Goal: Task Accomplishment & Management: Use online tool/utility

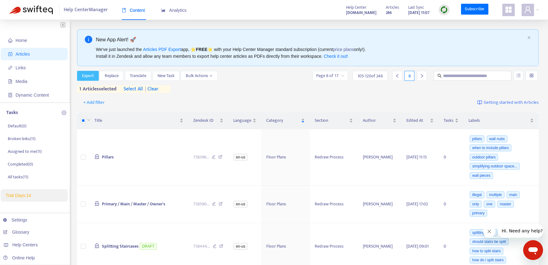
click at [86, 76] on span "Export" at bounding box center [88, 75] width 12 height 7
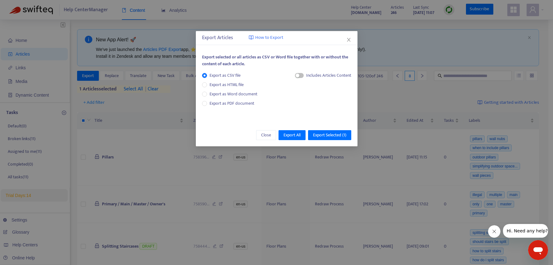
click at [263, 36] on span "How to Export" at bounding box center [269, 37] width 28 height 7
click at [347, 43] on button "Close" at bounding box center [348, 39] width 7 height 7
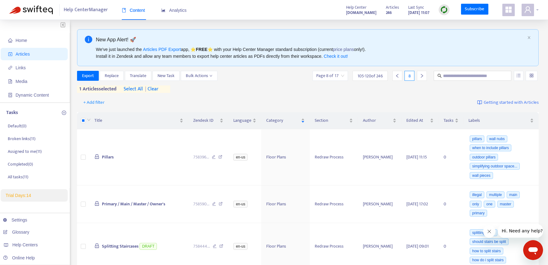
click at [533, 11] on span at bounding box center [528, 10] width 12 height 12
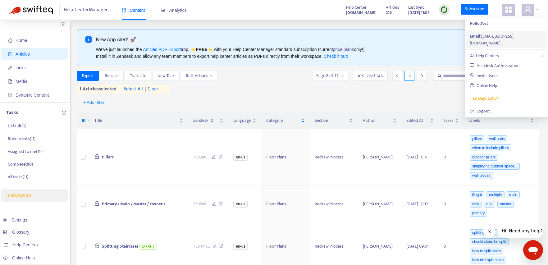
click at [512, 34] on div "Email: [EMAIL_ADDRESS][DOMAIN_NAME]" at bounding box center [506, 40] width 73 height 14
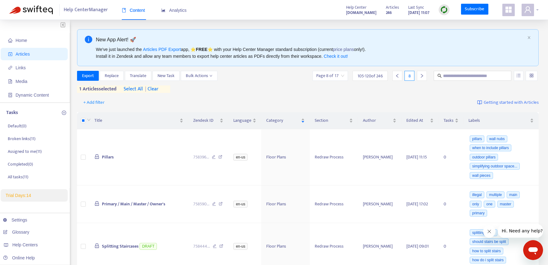
click at [530, 12] on icon "user" at bounding box center [528, 9] width 6 height 7
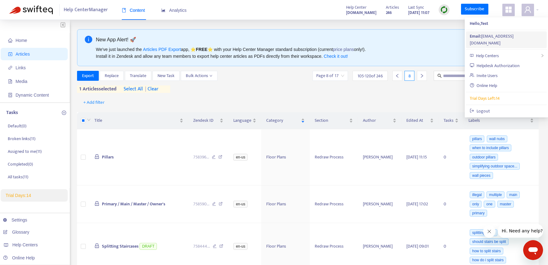
click at [502, 35] on div "Email: [EMAIL_ADDRESS][DOMAIN_NAME]" at bounding box center [506, 40] width 73 height 14
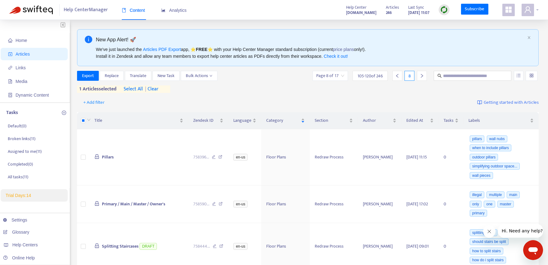
click at [533, 11] on span at bounding box center [528, 10] width 12 height 12
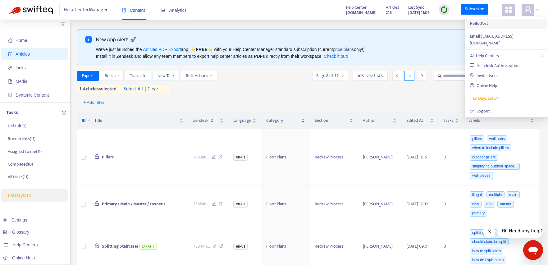
click at [483, 25] on strong "Hello, Test" at bounding box center [479, 23] width 18 height 7
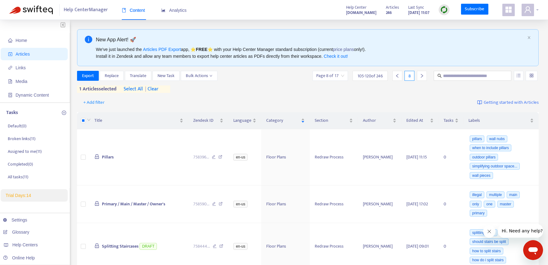
click at [535, 12] on div at bounding box center [530, 10] width 17 height 12
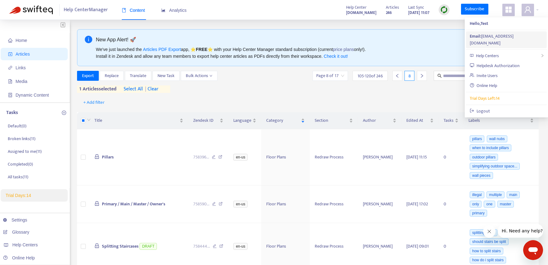
click at [500, 37] on div "Email: [EMAIL_ADDRESS][DOMAIN_NAME]" at bounding box center [506, 40] width 73 height 14
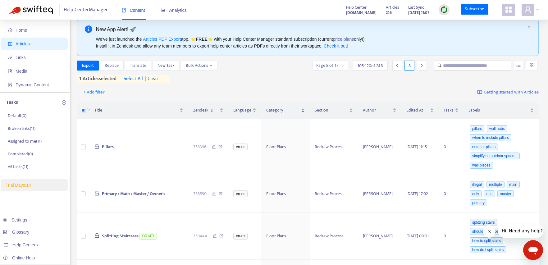
scroll to position [14, 0]
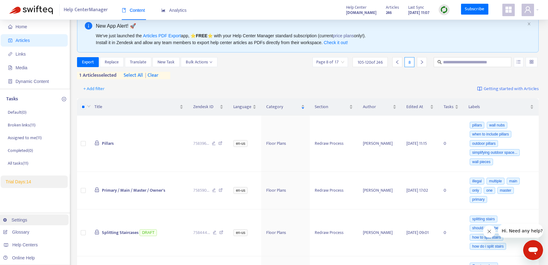
click at [27, 222] on link "Settings" at bounding box center [15, 219] width 24 height 5
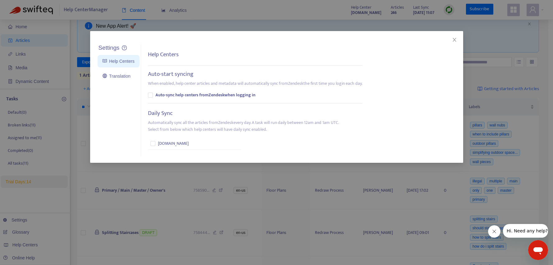
click at [34, 204] on div "Settings Help Centers Translation Settings Help Centers Auto-start syncing When…" at bounding box center [276, 132] width 553 height 265
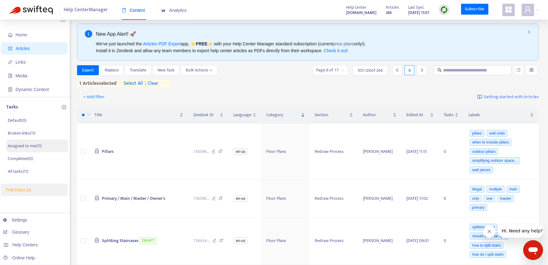
scroll to position [0, 0]
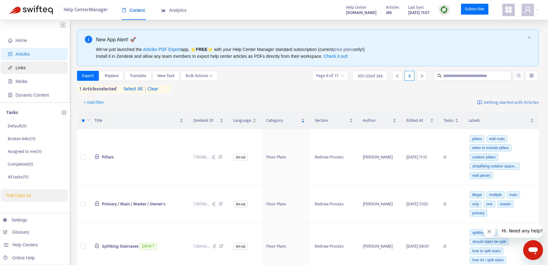
click at [25, 64] on span "Links" at bounding box center [35, 68] width 55 height 12
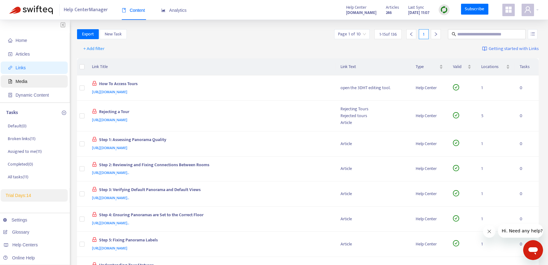
click at [40, 81] on span "Media" at bounding box center [35, 81] width 55 height 12
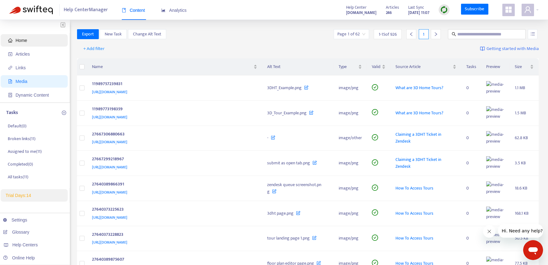
click at [33, 40] on span "Home" at bounding box center [35, 40] width 55 height 12
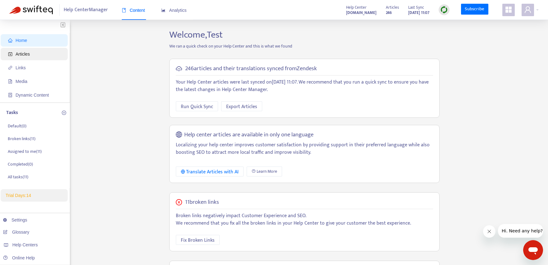
click at [46, 55] on span "Articles" at bounding box center [35, 54] width 55 height 12
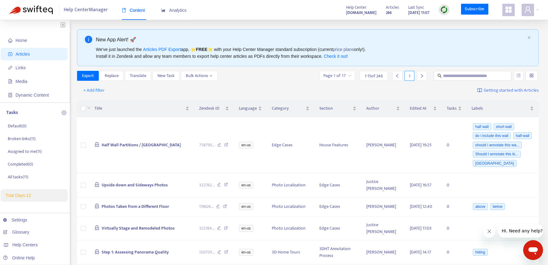
click at [506, 11] on icon "appstore" at bounding box center [508, 10] width 6 height 6
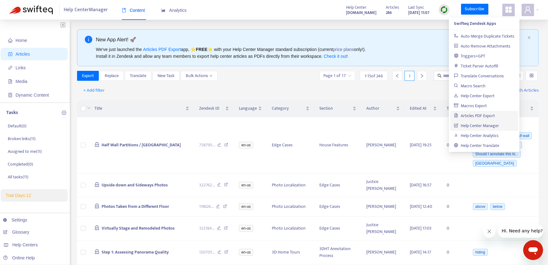
click at [494, 116] on link "Articles PDF Export" at bounding box center [474, 115] width 41 height 7
click at [469, 92] on link "Help Center Export" at bounding box center [474, 95] width 41 height 7
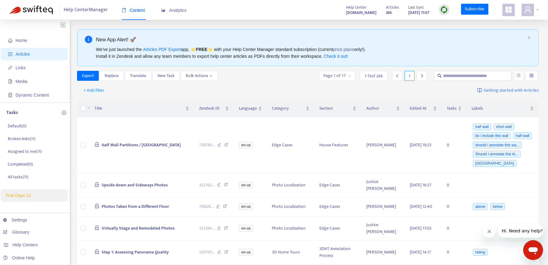
click at [529, 10] on icon "user" at bounding box center [527, 9] width 7 height 7
